Goal: Information Seeking & Learning: Learn about a topic

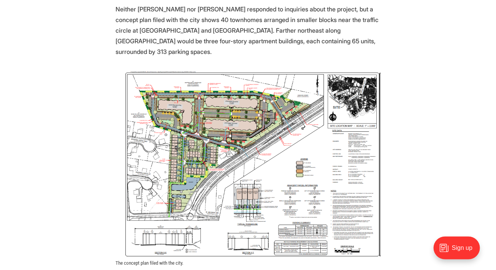
scroll to position [1107, 0]
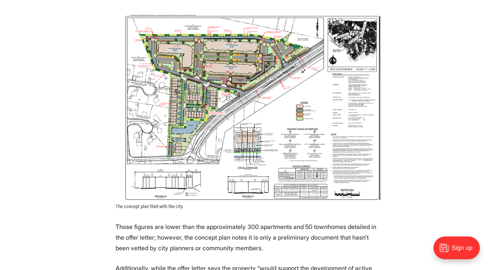
click at [348, 133] on img at bounding box center [248, 107] width 264 height 189
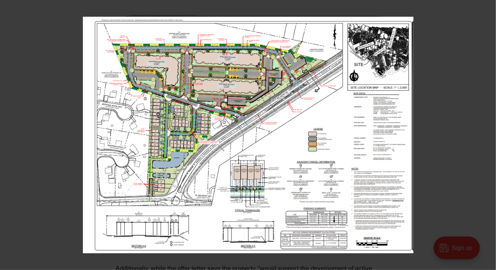
click at [231, 133] on img at bounding box center [248, 135] width 331 height 237
click at [288, 153] on img at bounding box center [248, 135] width 331 height 237
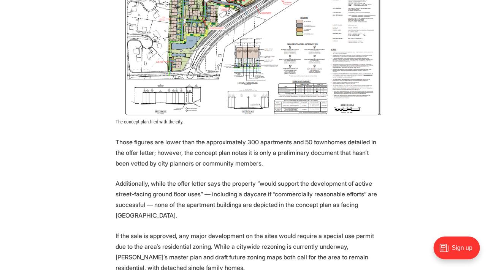
scroll to position [1192, 0]
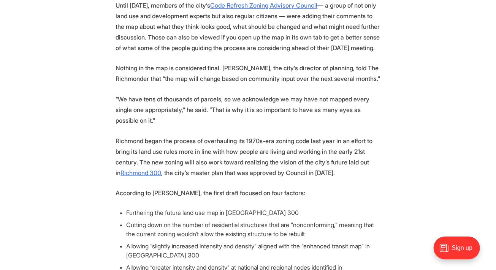
scroll to position [326, 0]
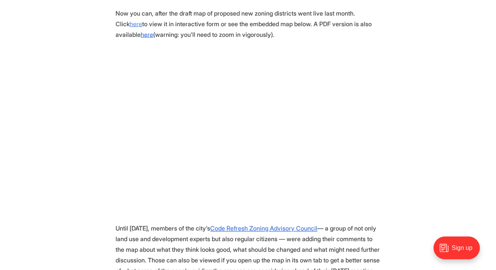
click at [142, 20] on u "here" at bounding box center [136, 24] width 13 height 8
